Goal: Task Accomplishment & Management: Use online tool/utility

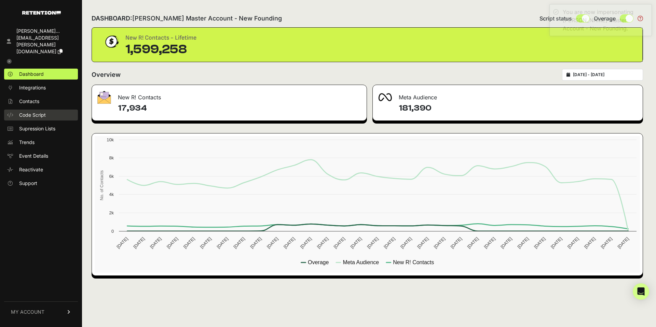
click at [44, 112] on span "Code Script" at bounding box center [32, 115] width 27 height 7
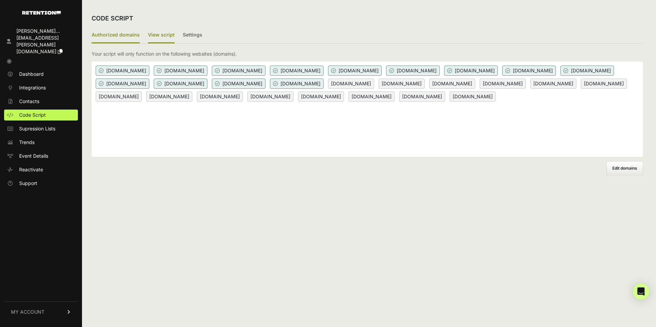
click at [153, 36] on label "View script" at bounding box center [161, 35] width 27 height 16
click at [0, 0] on input "View script" at bounding box center [0, 0] width 0 height 0
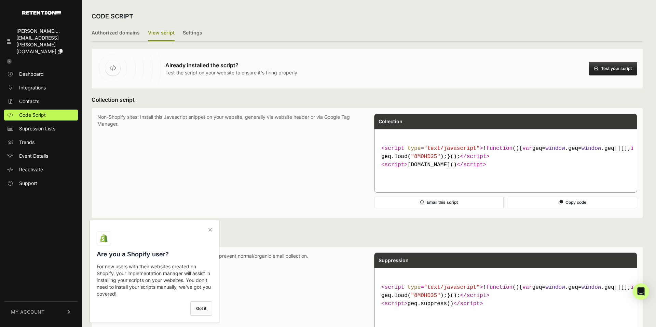
scroll to position [3, 0]
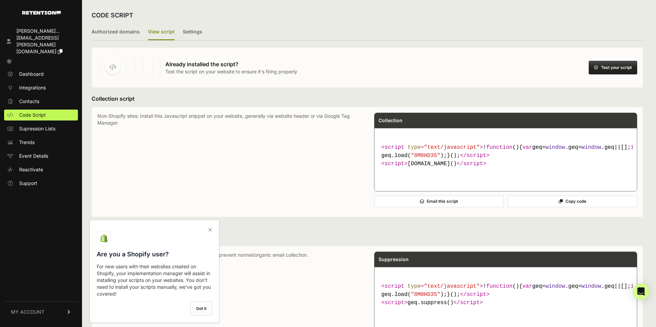
click at [567, 207] on button "Copy code" at bounding box center [573, 202] width 130 height 12
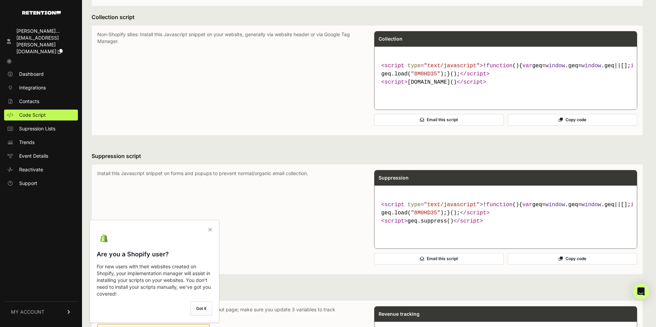
scroll to position [0, 0]
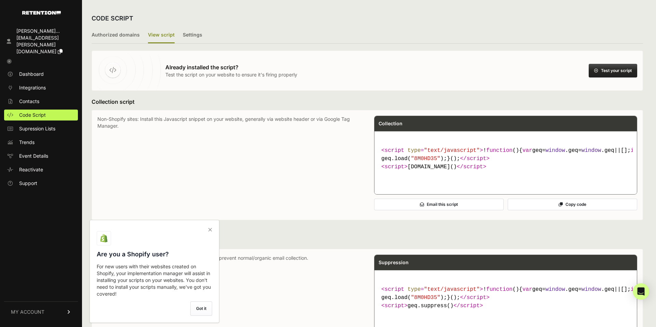
click at [198, 305] on label "Got it" at bounding box center [201, 309] width 22 height 14
click at [0, 0] on input "checkbox" at bounding box center [0, 0] width 0 height 0
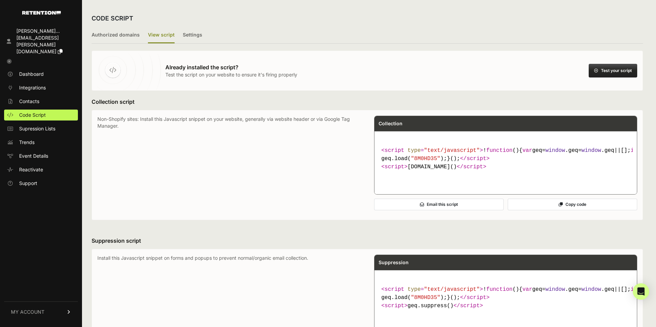
click at [278, 188] on p "Non-Shopify sites: Install this Javascript snippet on your website, generally v…" at bounding box center [228, 165] width 263 height 99
click at [36, 71] on span "Dashboard" at bounding box center [31, 74] width 25 height 7
